Goal: Navigation & Orientation: Find specific page/section

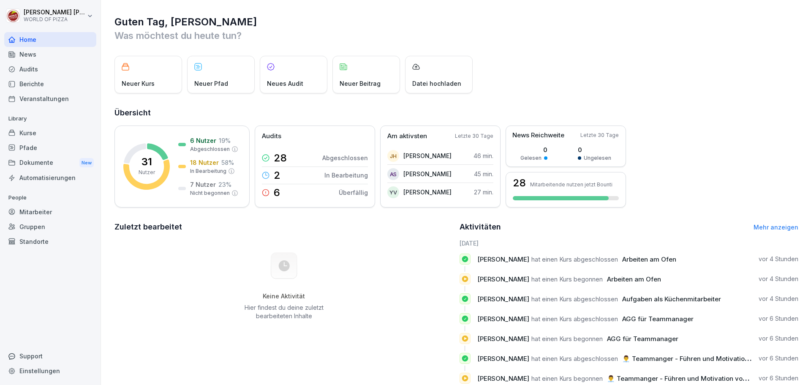
click at [45, 81] on div "Berichte" at bounding box center [50, 83] width 92 height 15
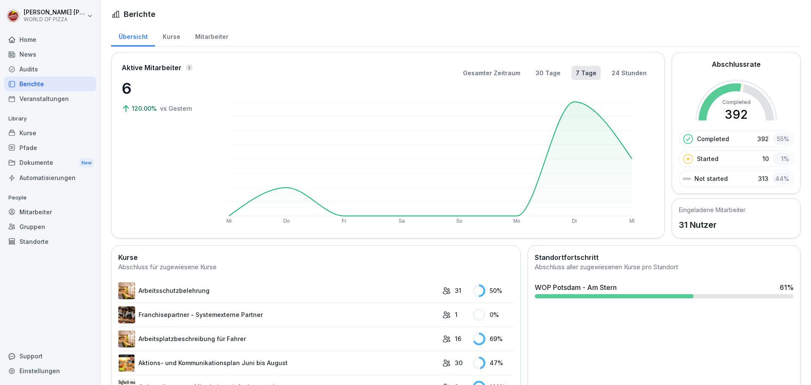
click at [202, 35] on div "Mitarbeiter" at bounding box center [211, 36] width 48 height 22
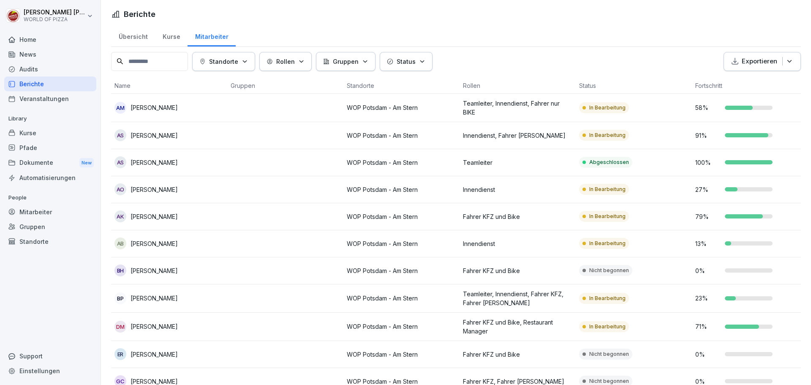
click at [87, 20] on html "[PERSON_NAME] WORLD OF PIZZA Home News Audits Berichte Veranstaltungen Library …" at bounding box center [405, 192] width 811 height 385
click at [45, 51] on div "Abmelden" at bounding box center [54, 54] width 84 height 16
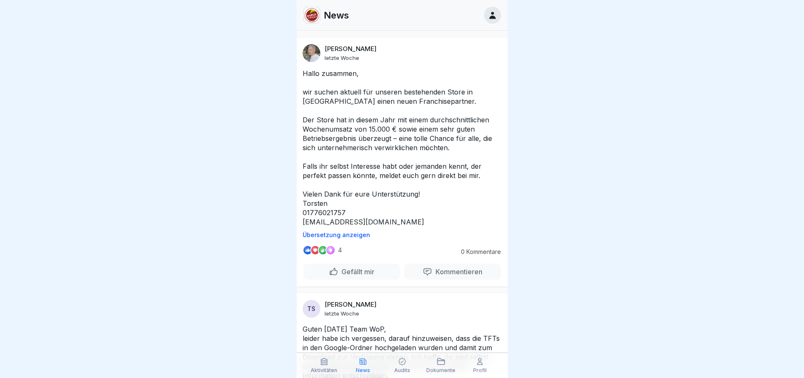
click at [443, 365] on icon at bounding box center [441, 362] width 7 height 6
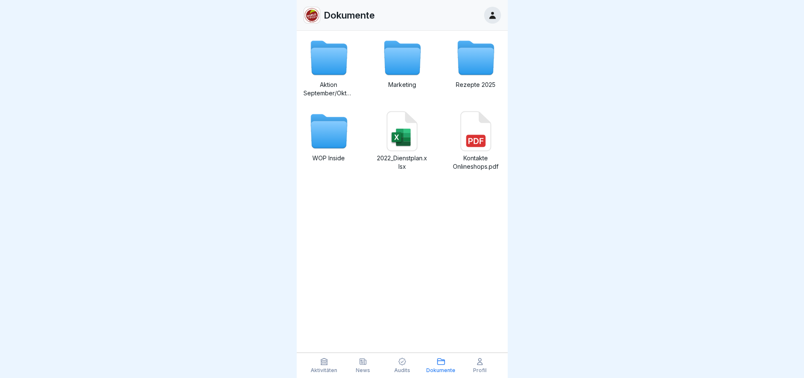
click at [398, 137] on icon at bounding box center [397, 138] width 10 height 10
click at [319, 140] on icon at bounding box center [329, 135] width 36 height 27
